Goal: Task Accomplishment & Management: Manage account settings

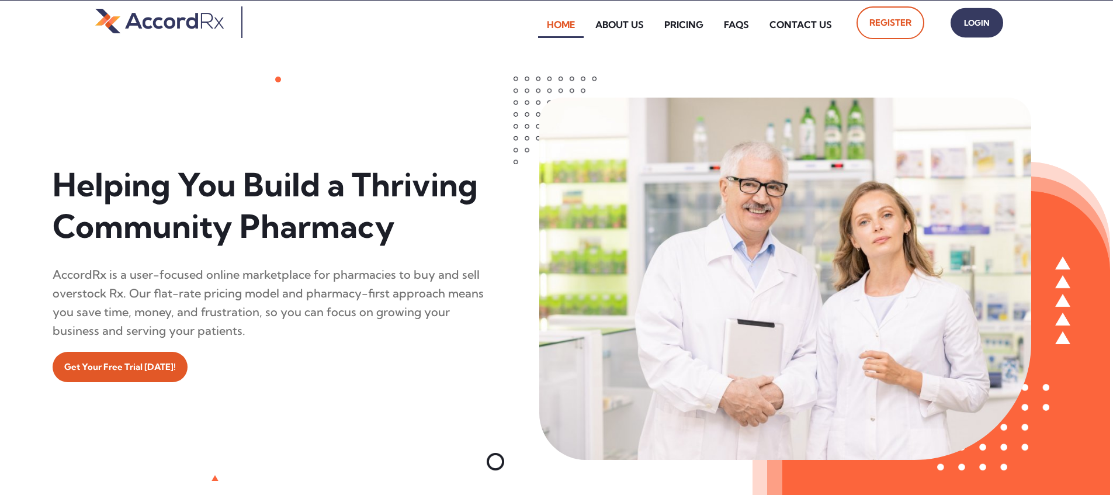
click at [533, 23] on span "Login" at bounding box center [976, 23] width 29 height 17
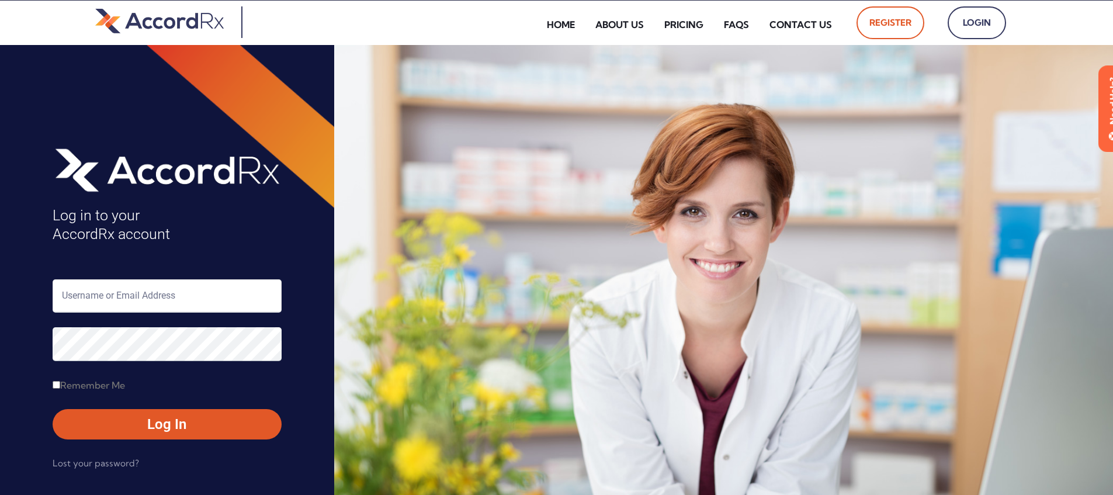
click at [114, 299] on input "text" at bounding box center [167, 295] width 229 height 33
type input "ARX-Erica"
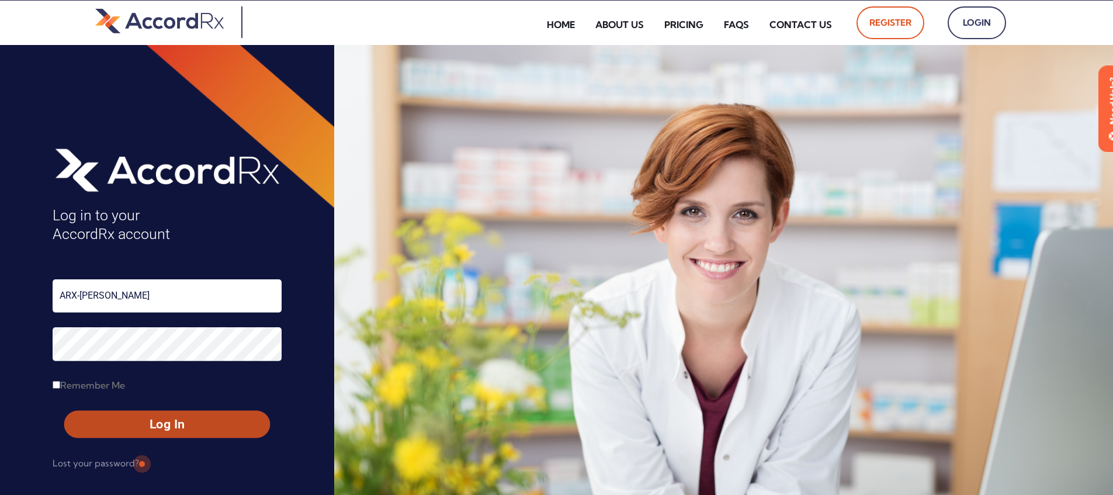
click at [141, 426] on span "Log In" at bounding box center [167, 424] width 185 height 17
